Goal: Information Seeking & Learning: Learn about a topic

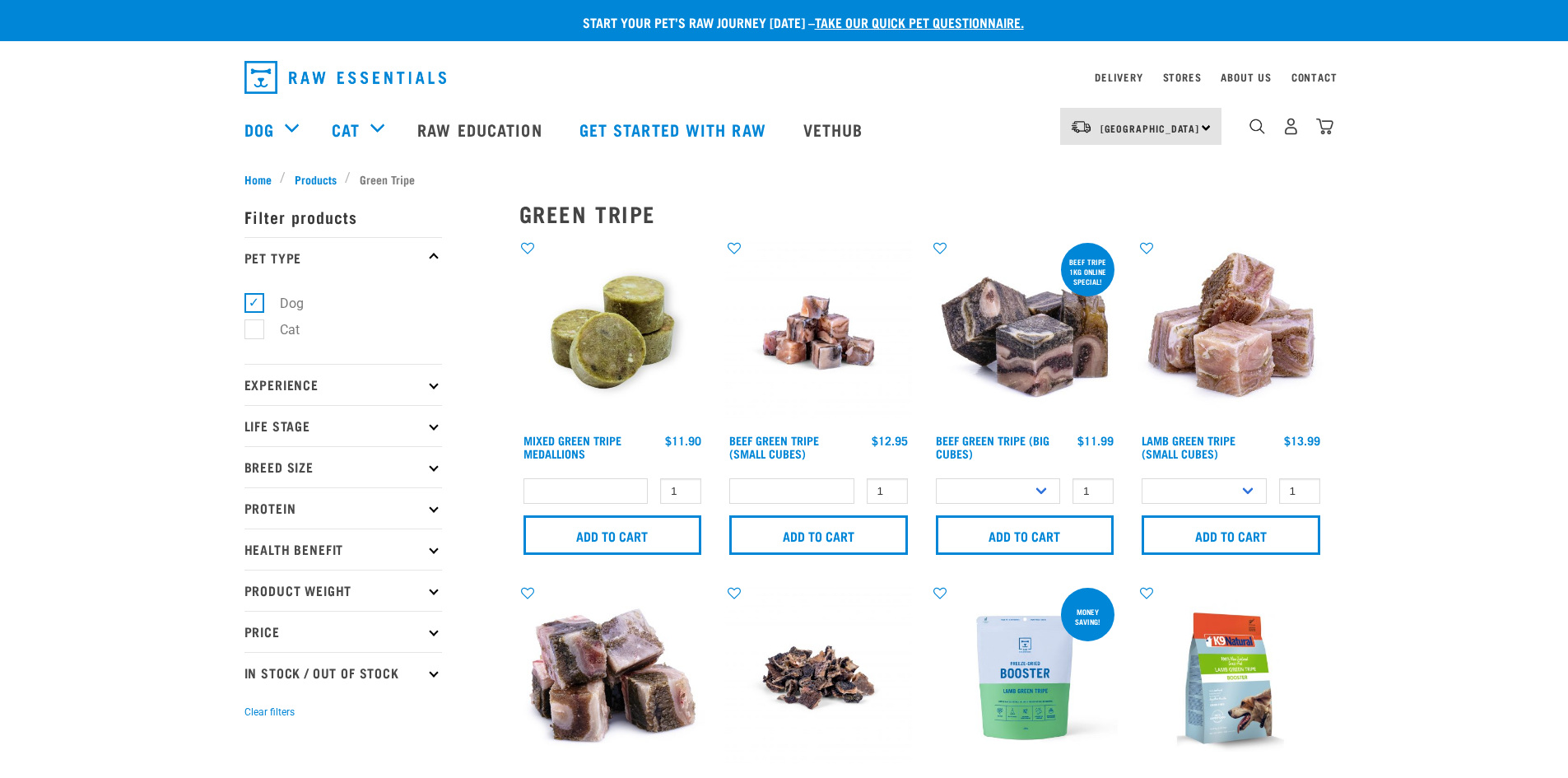
select select
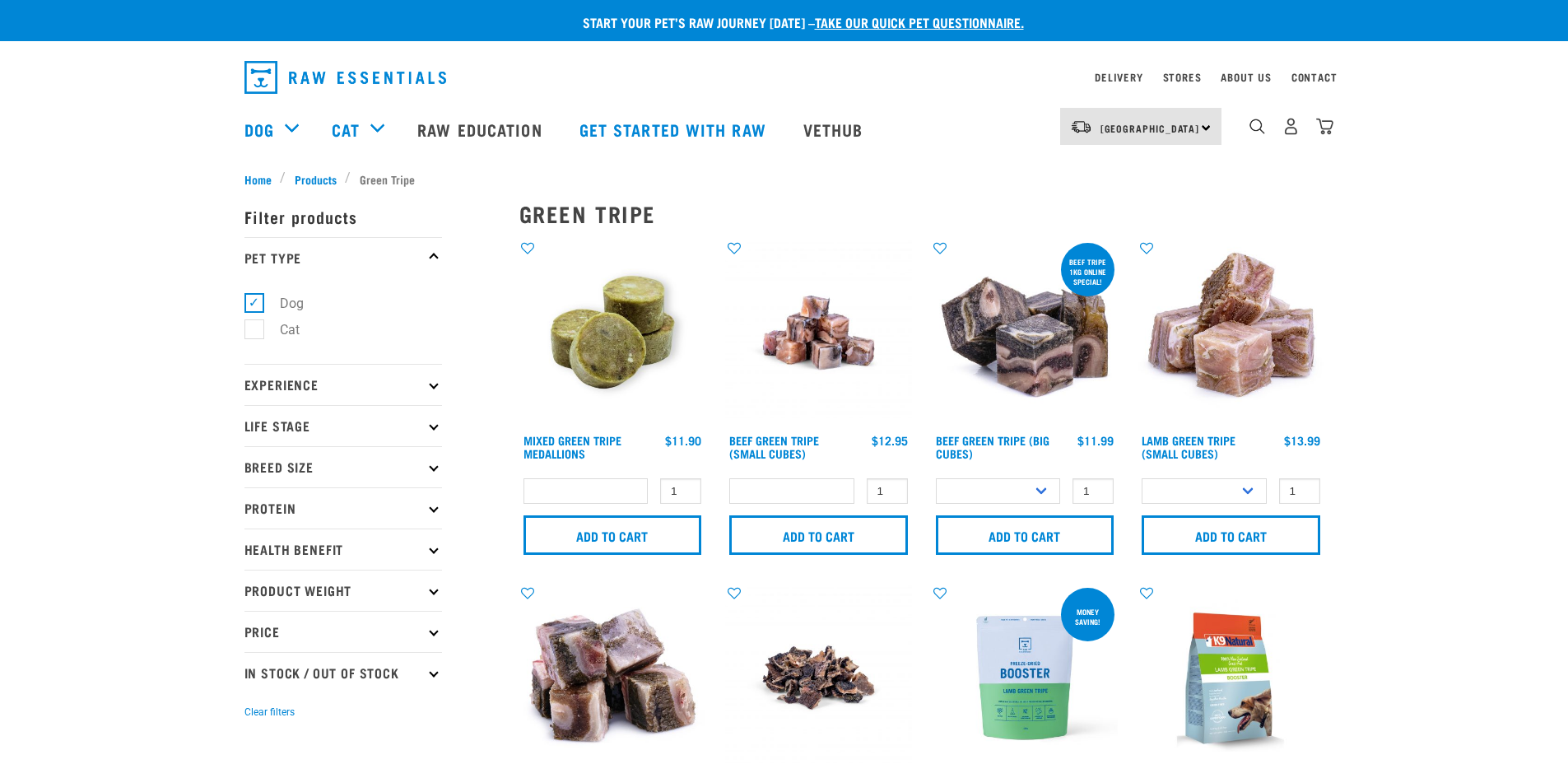
select select
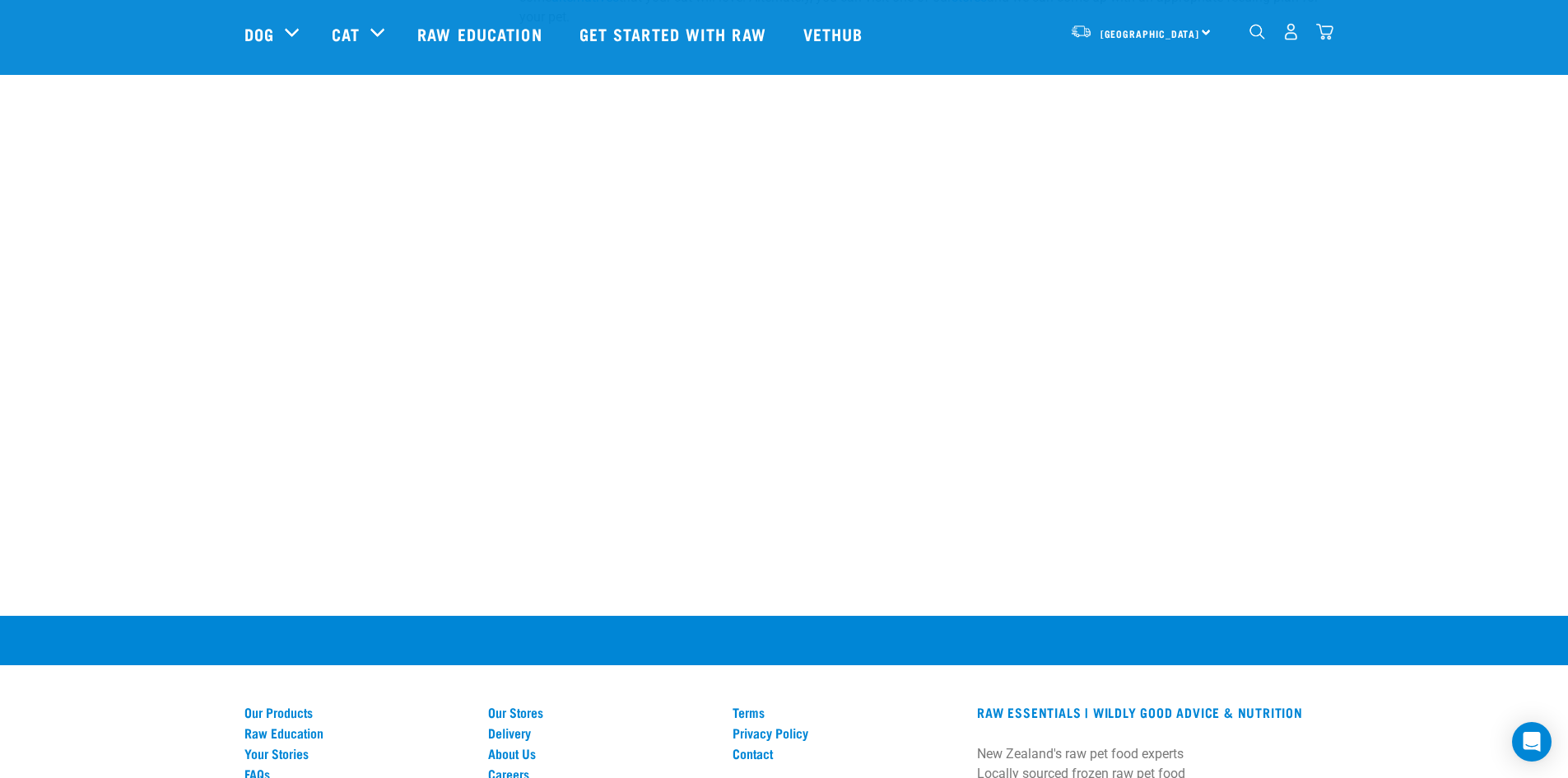
scroll to position [1732, 0]
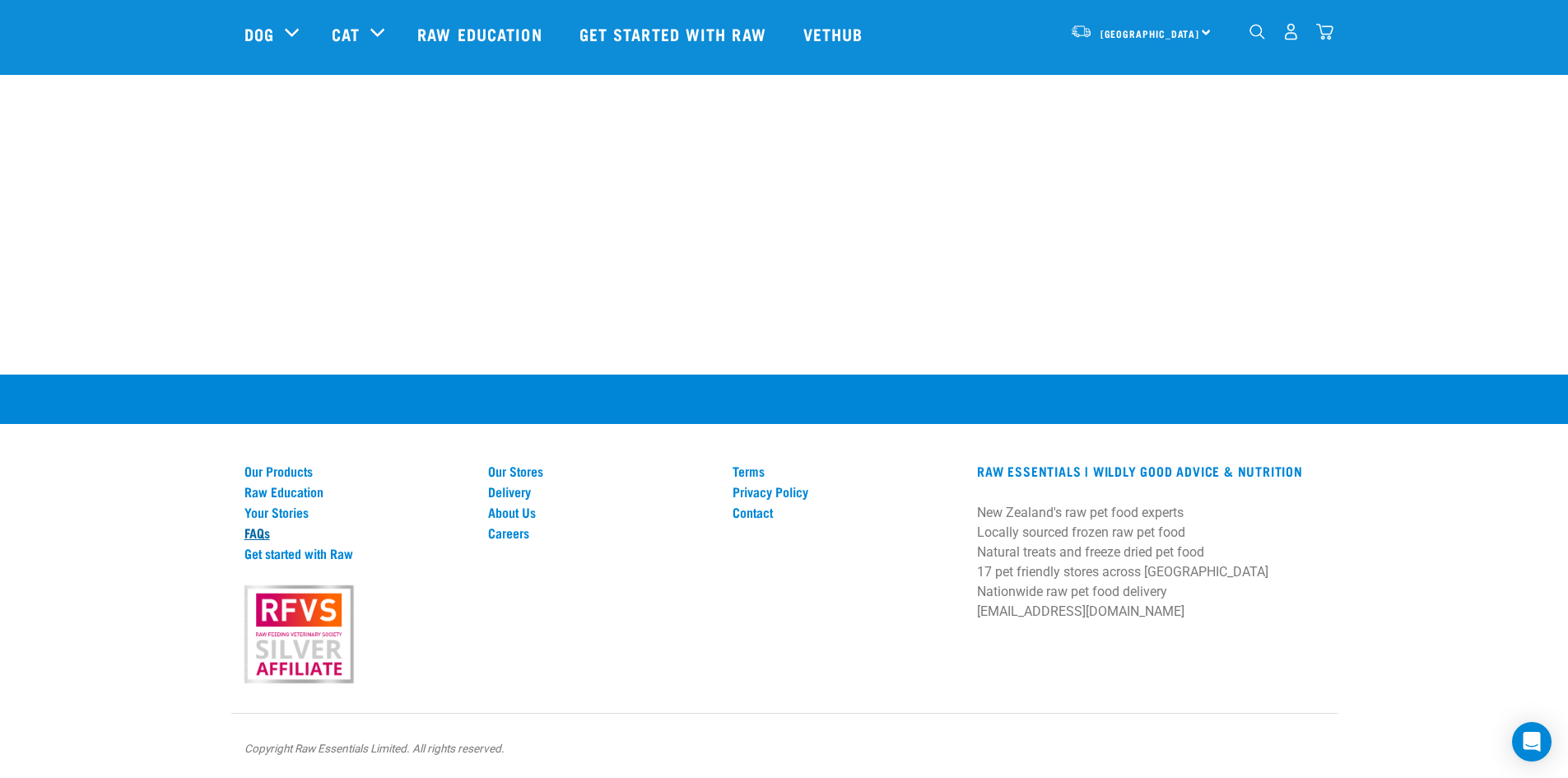
click at [253, 528] on link "FAQs" at bounding box center [357, 532] width 225 height 15
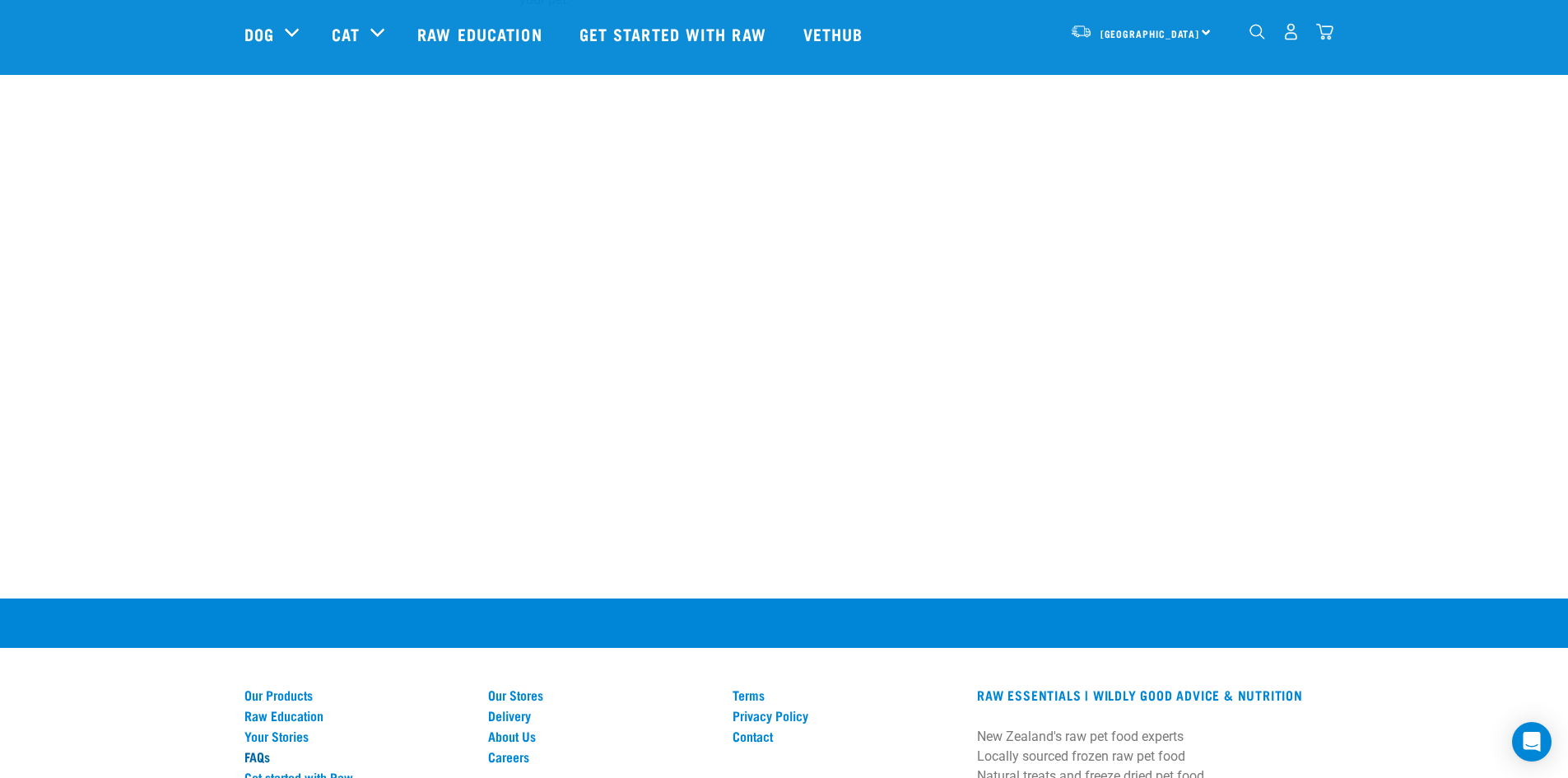
scroll to position [1485, 0]
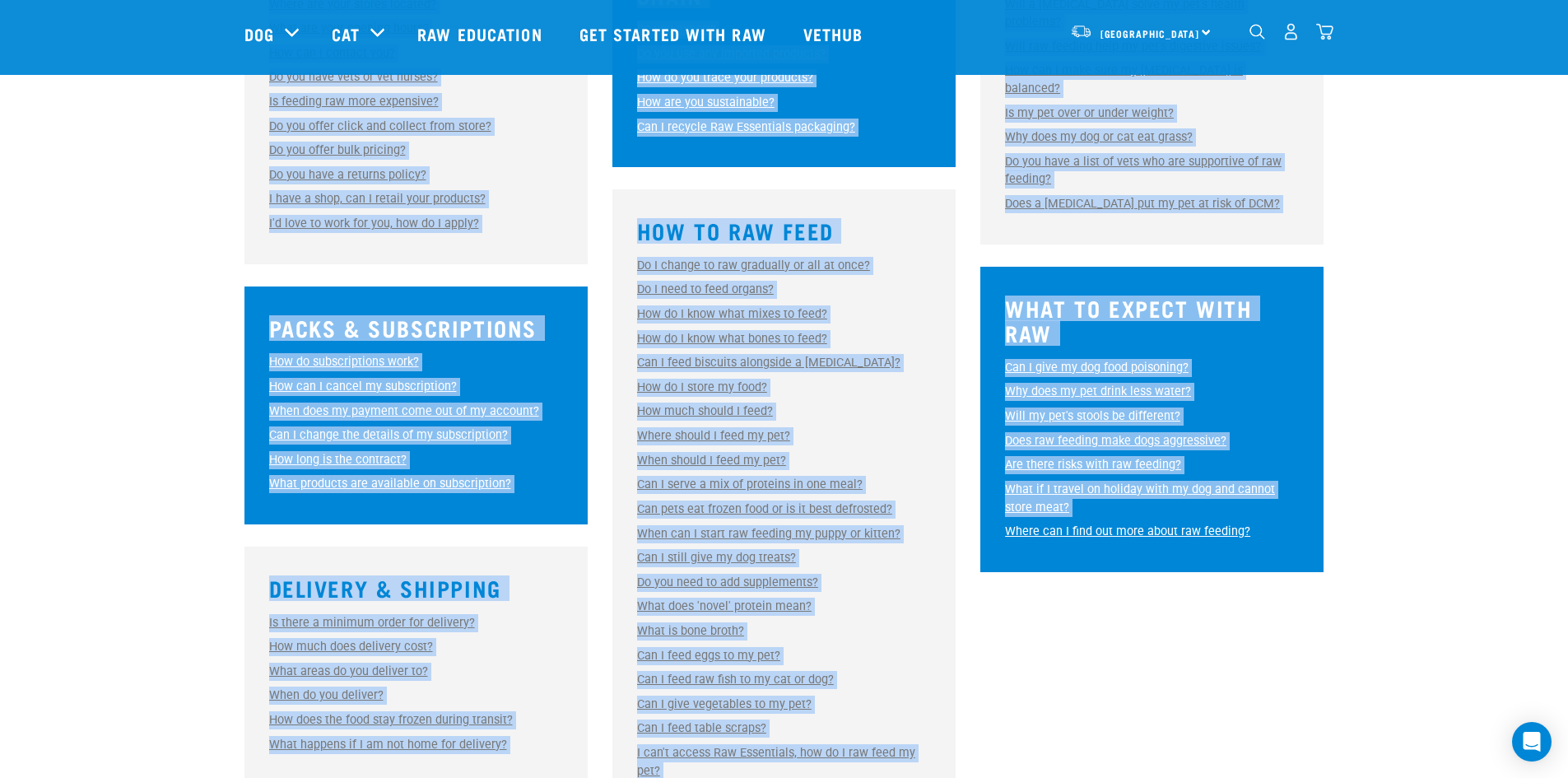
scroll to position [823, 0]
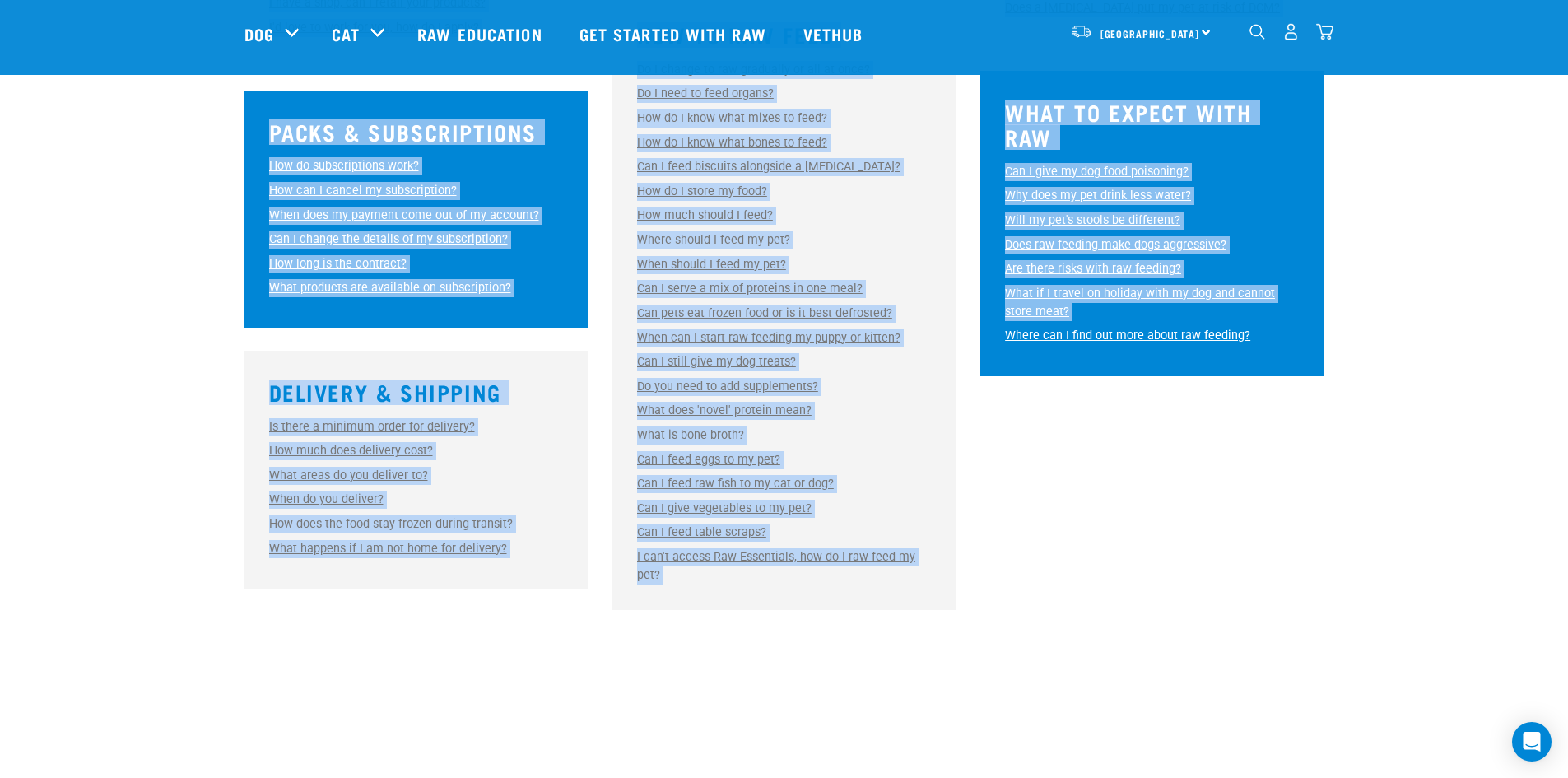
drag, startPoint x: 242, startPoint y: 236, endPoint x: 994, endPoint y: 601, distance: 835.9
copy div "Frequently Asked Questions Answers to common store, delivery, raw feeding and n…"
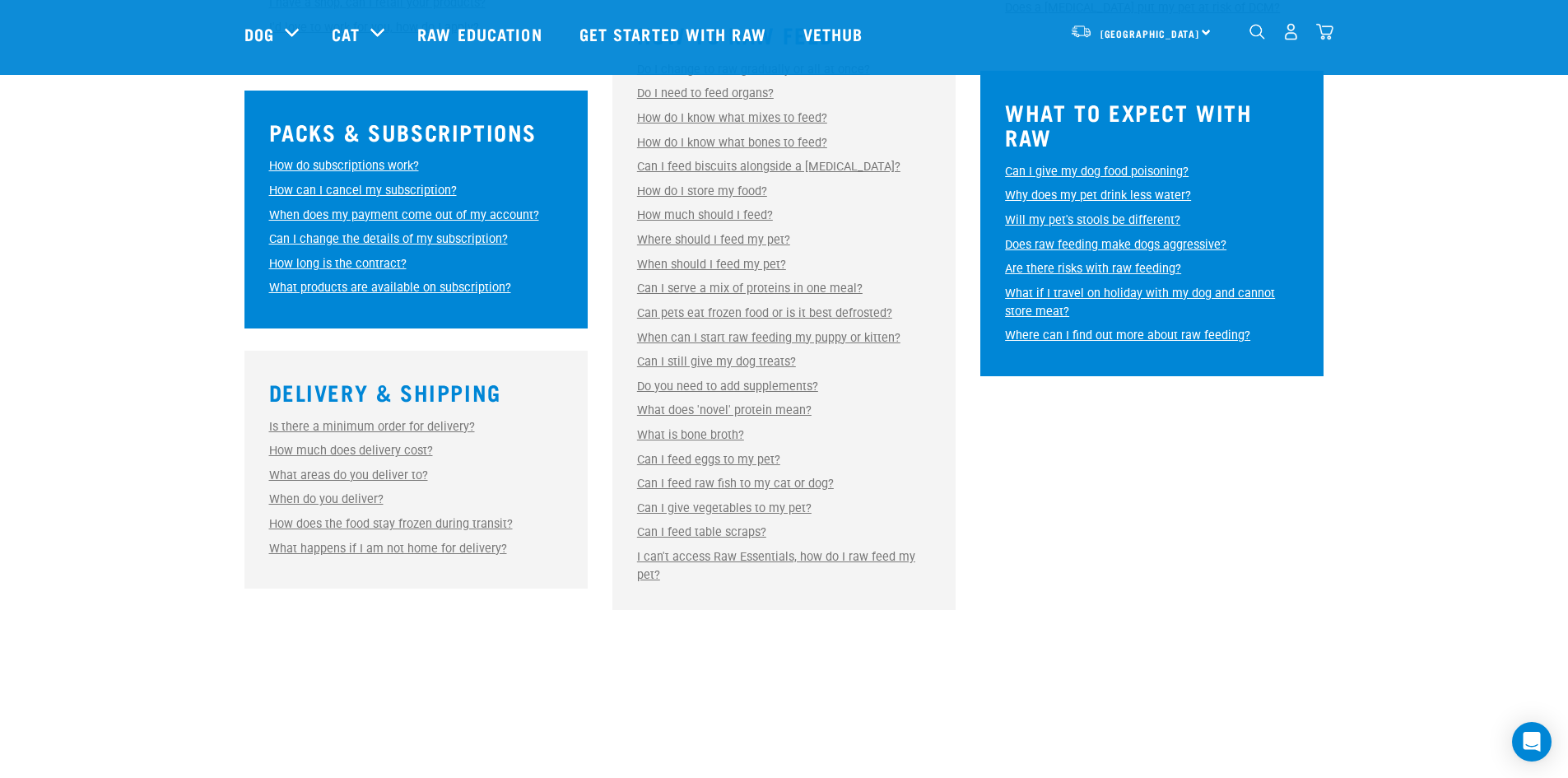
click at [1069, 440] on div "General & Store Info Where are your stores located? Where are your stores locat…" at bounding box center [785, 174] width 1080 height 883
click at [708, 94] on link "Do I need to feed organs?" at bounding box center [705, 93] width 136 height 14
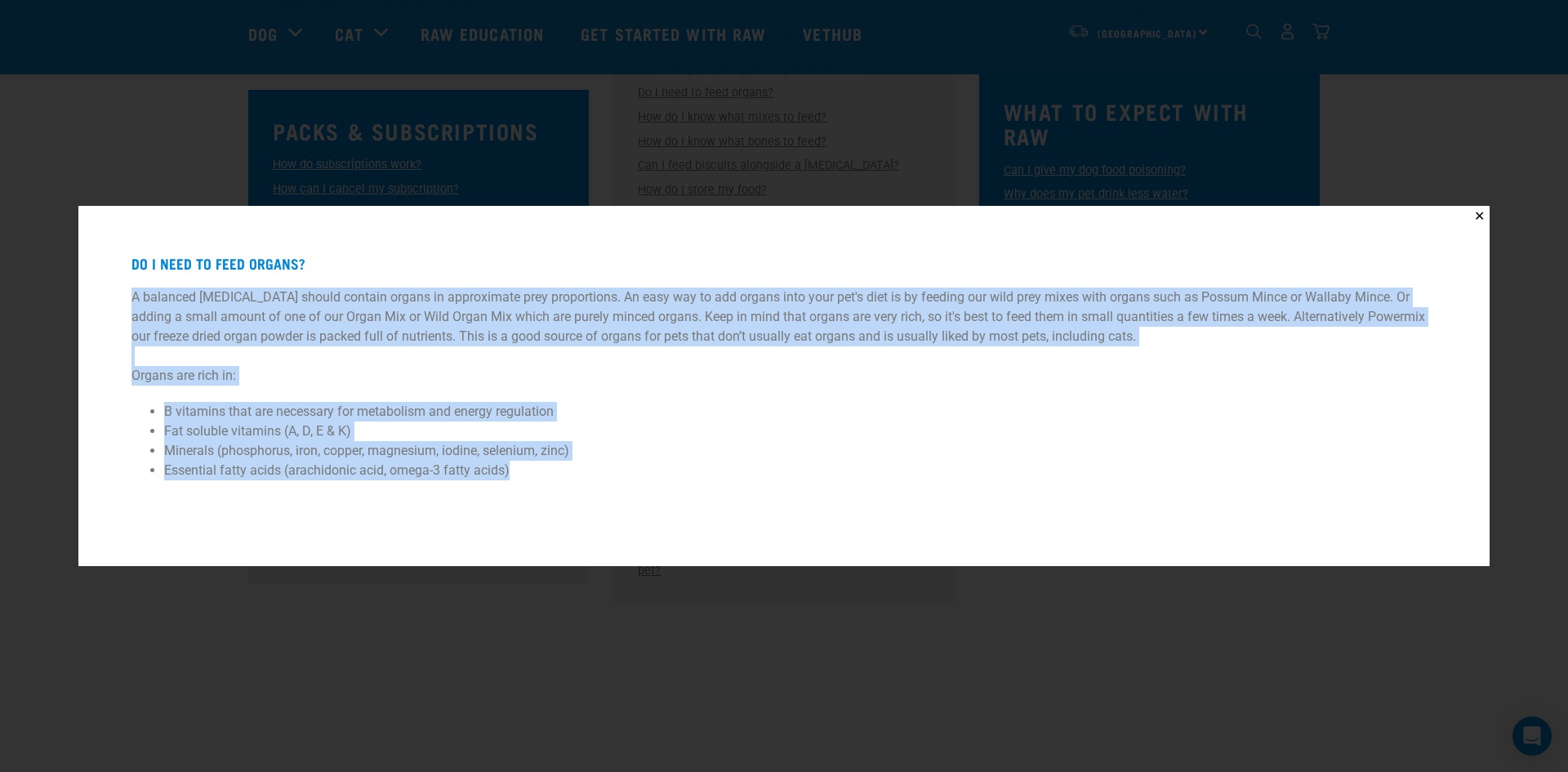
drag, startPoint x: 480, startPoint y: 466, endPoint x: 23, endPoint y: 457, distance: 457.1
click at [133, 288] on div "Do I need to feed organs? A balanced [MEDICAL_DATA] should contain organs in ap…" at bounding box center [784, 386] width 1370 height 320
copy div "A balanced [MEDICAL_DATA] should contain organs in approximate prey proportions…"
drag, startPoint x: 1479, startPoint y: 211, endPoint x: 1456, endPoint y: 187, distance: 33.2
click at [1478, 211] on button "✕" at bounding box center [1479, 215] width 20 height 20
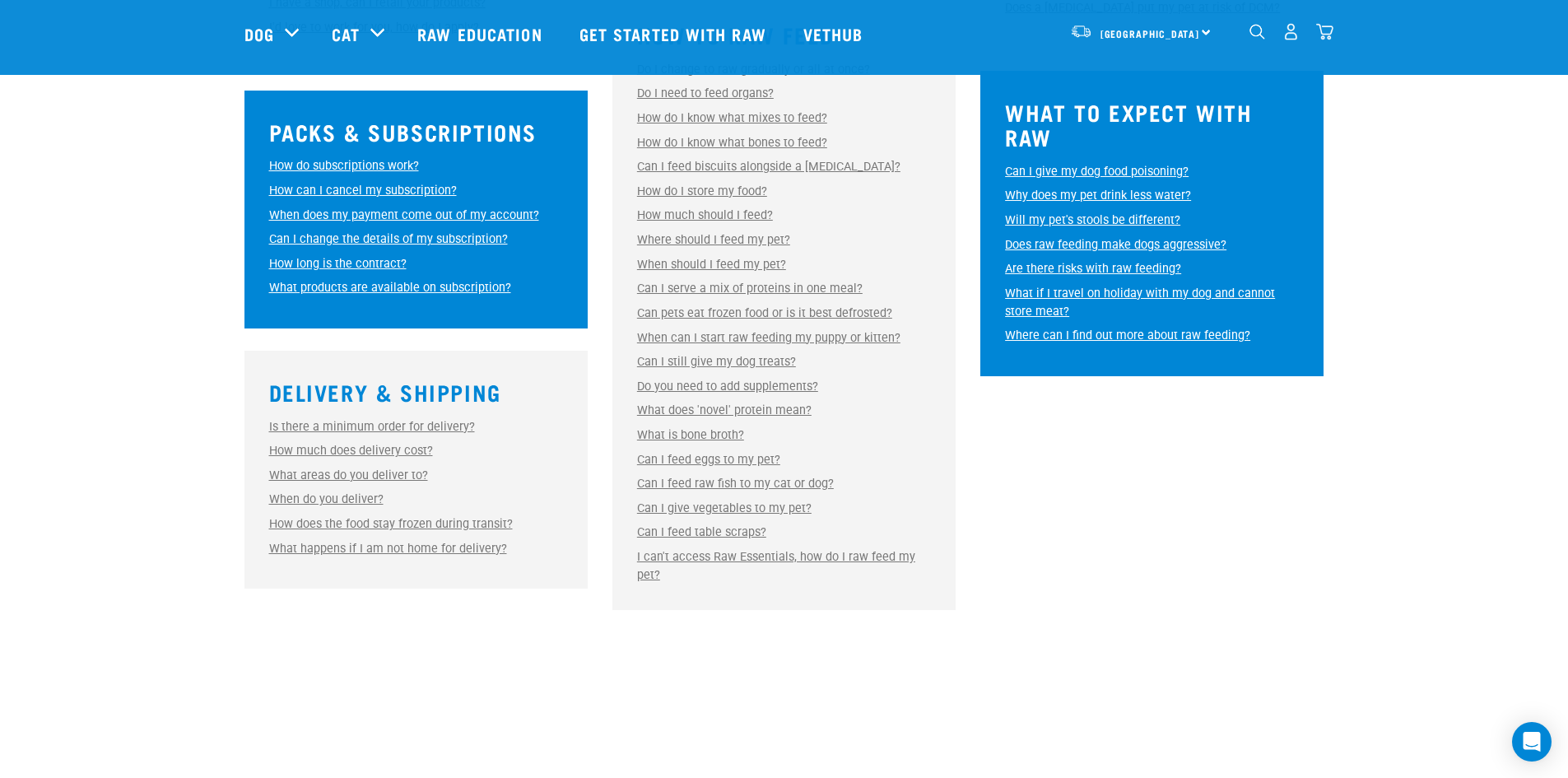
click at [697, 148] on link "How do I know what bones to feed?" at bounding box center [732, 142] width 190 height 14
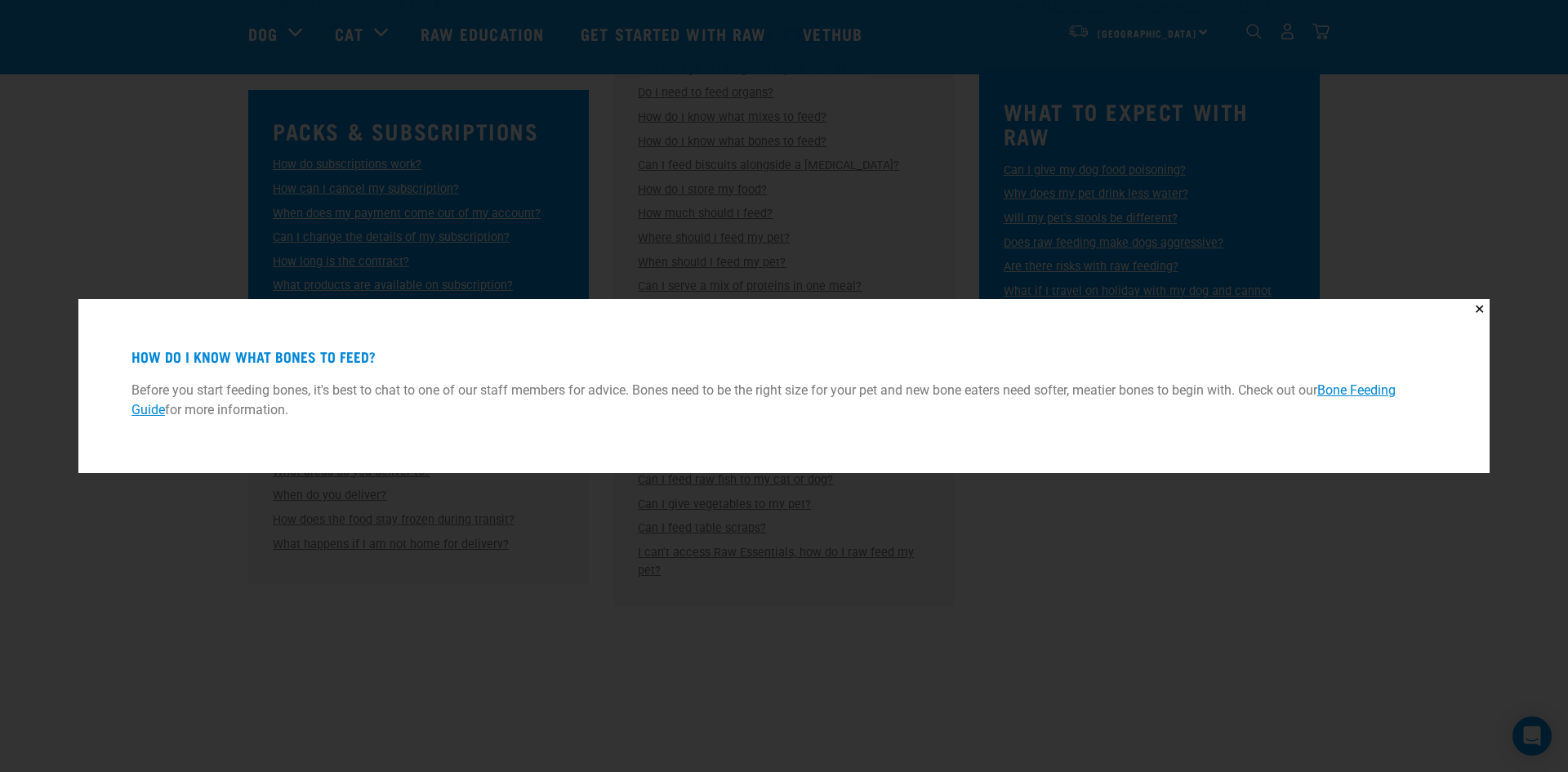
click at [1391, 396] on link "Bone Feeding Guide" at bounding box center [763, 399] width 1265 height 36
click at [1477, 312] on button "✕" at bounding box center [1479, 308] width 20 height 20
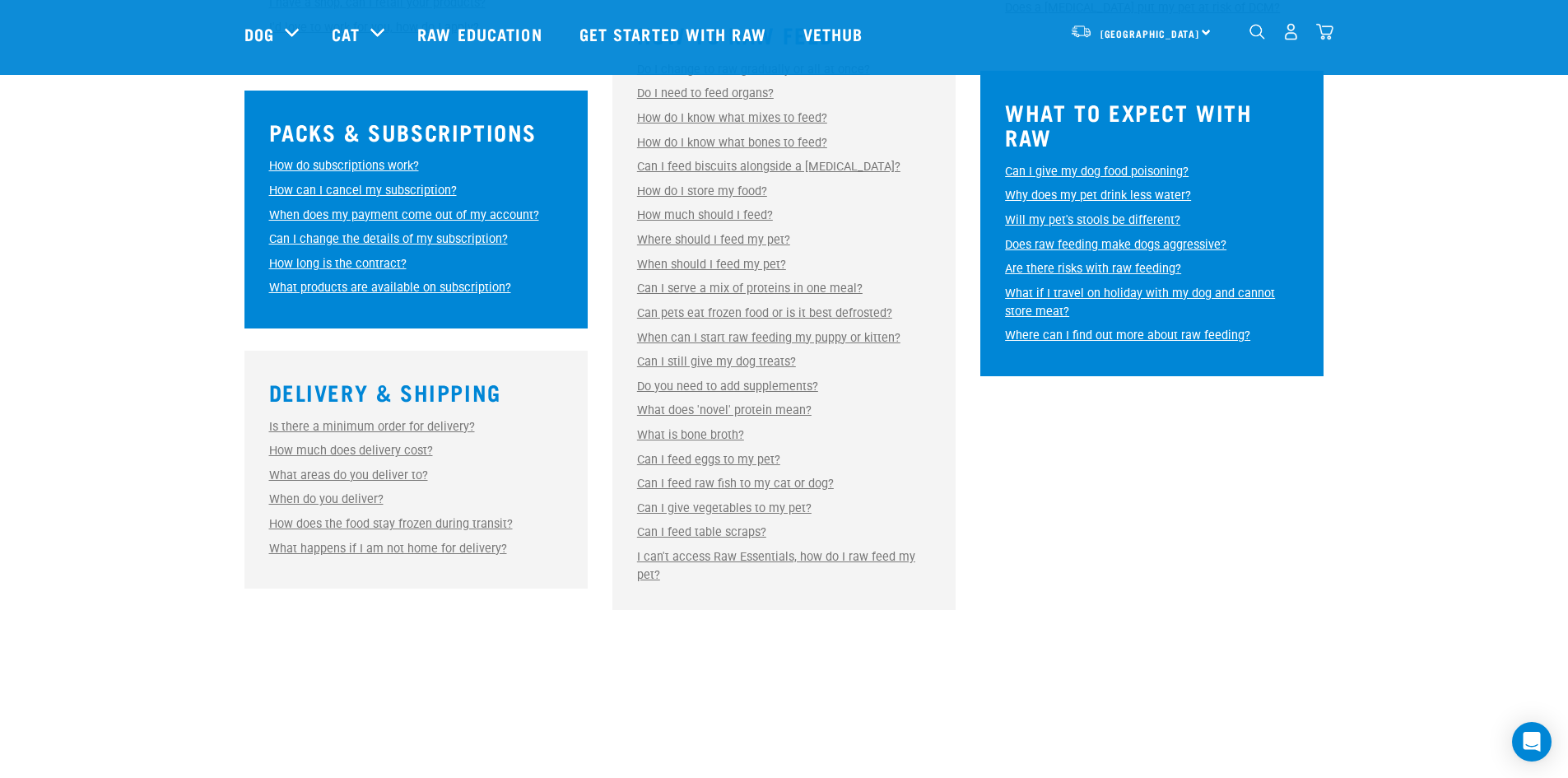
click at [851, 311] on link "Can pets eat frozen food or is it best defrosted?" at bounding box center [765, 313] width 256 height 14
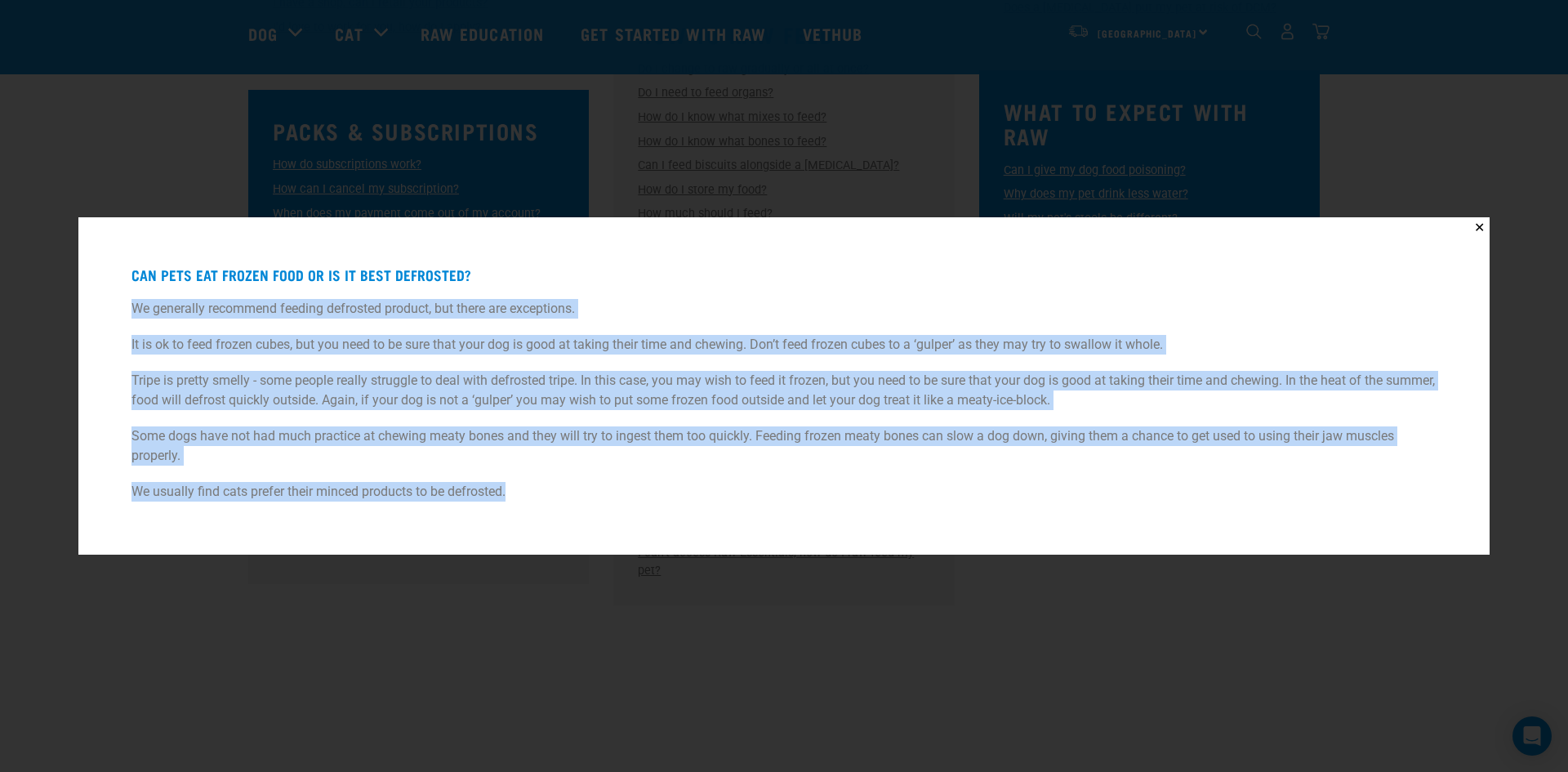
drag, startPoint x: 424, startPoint y: 461, endPoint x: 116, endPoint y: 311, distance: 342.6
click at [116, 311] on div "Can pets eat frozen food or is it best defrosted? We generally recommend feedin…" at bounding box center [784, 386] width 1370 height 298
copy div "We generally recommend feeding defrosted product, but there are exceptions. It …"
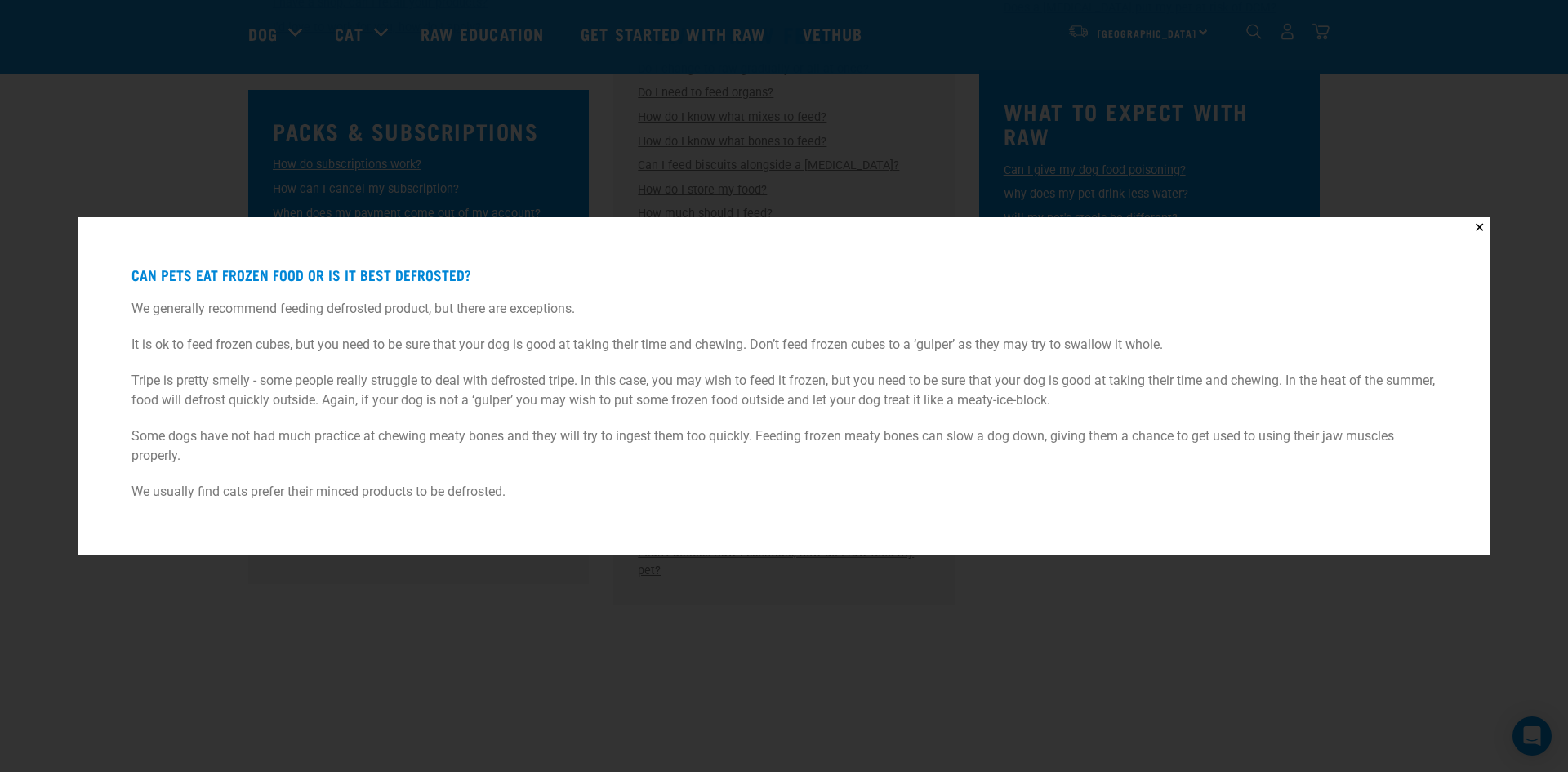
click at [909, 639] on div "✕ Can pets eat frozen food or is it best defrosted? We generally recommend feed…" at bounding box center [784, 386] width 1568 height 772
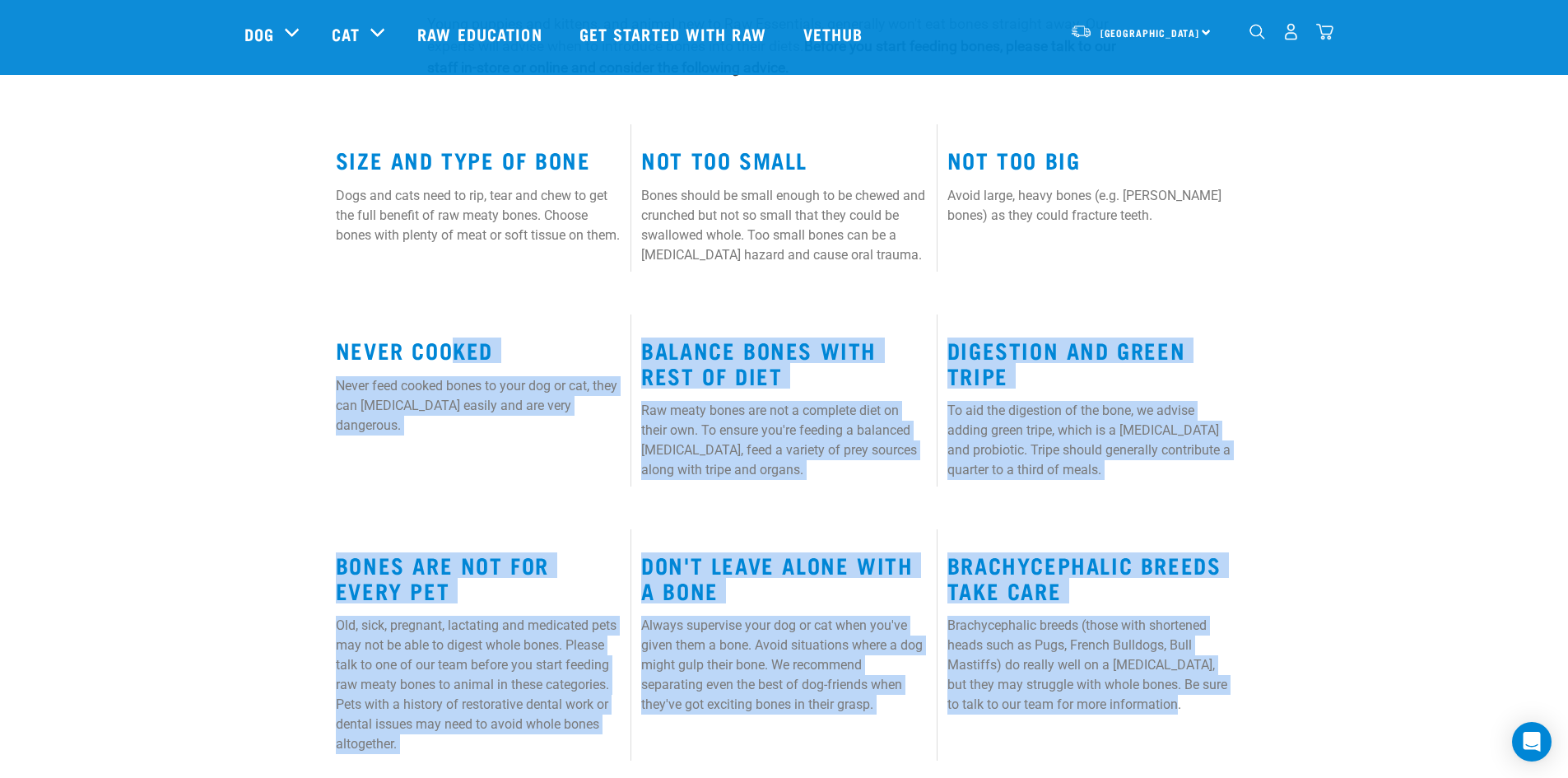
scroll to position [740, 0]
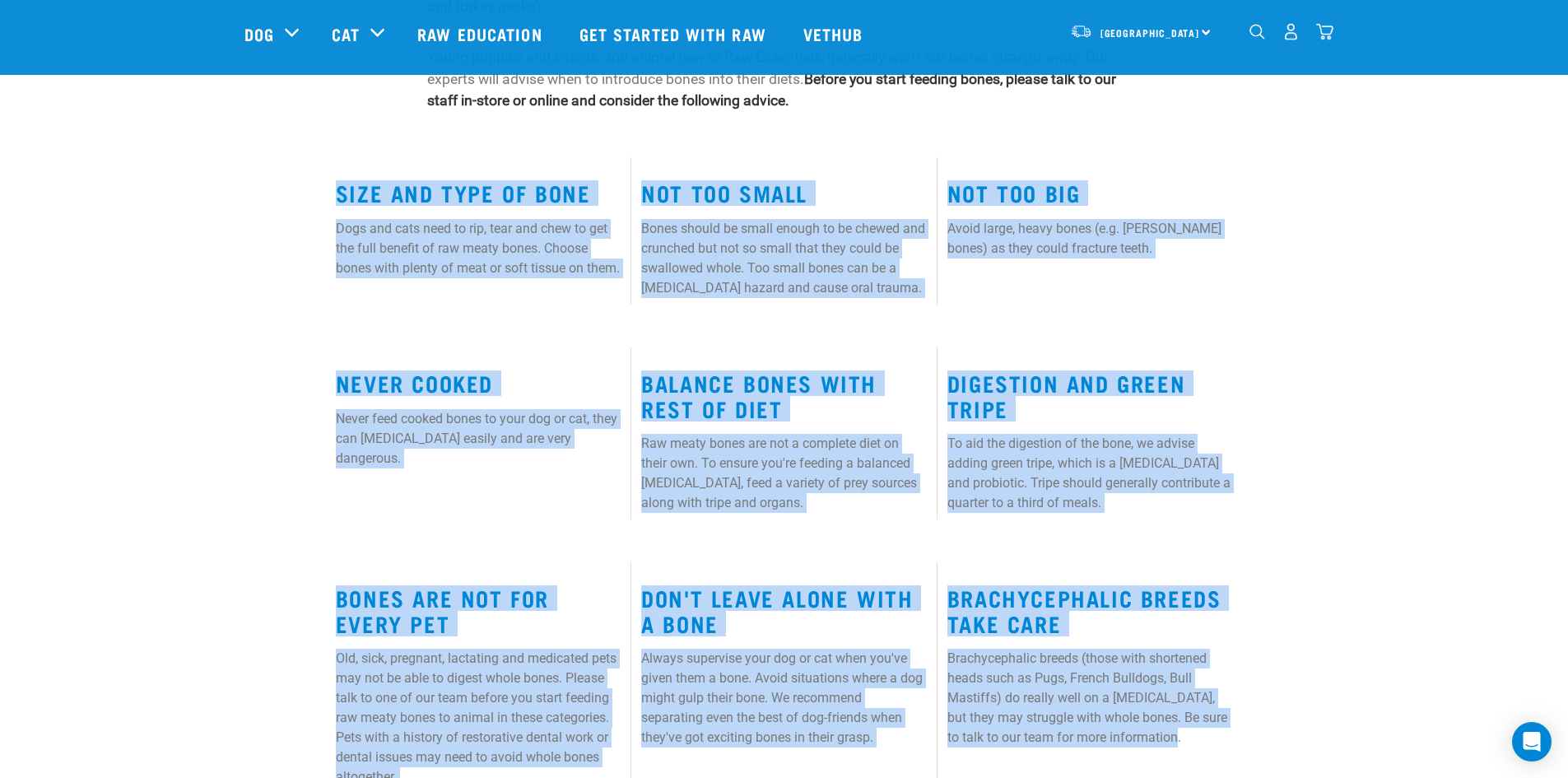
drag, startPoint x: 1215, startPoint y: 587, endPoint x: 340, endPoint y: 198, distance: 957.6
click at [340, 198] on div "Start your pet’s raw journey [DATE] – take our quick pet questionnaire. Deliver…" at bounding box center [784, 26] width 1568 height 1534
copy div "Size and Type of Bone Dogs and cats need to rip, tear and chew to get the full …"
